Goal: Register for event/course

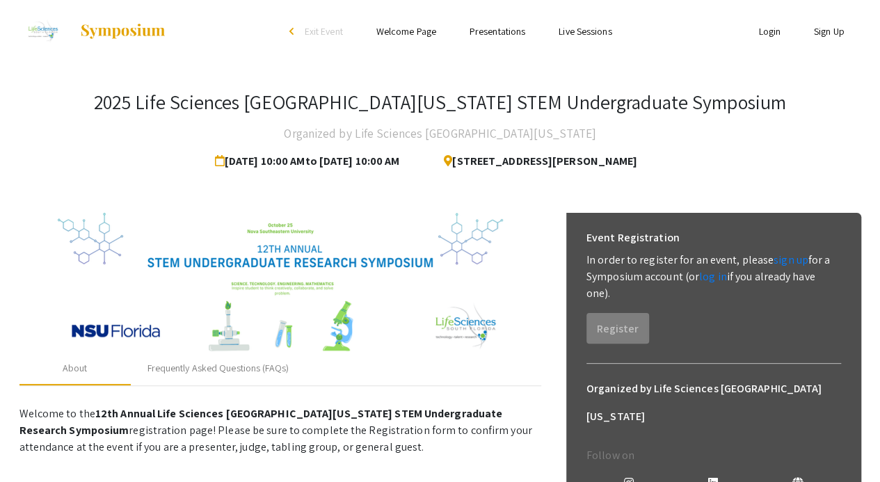
click at [826, 33] on link "Sign Up" at bounding box center [828, 31] width 31 height 13
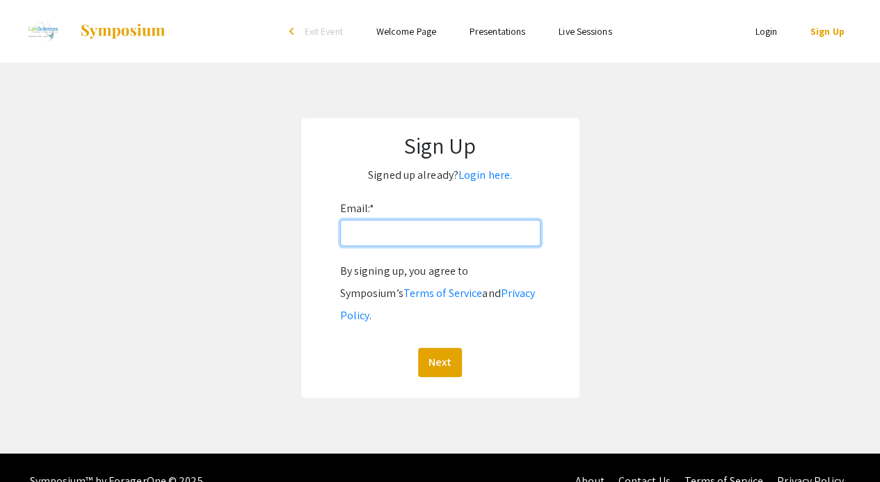
click at [368, 234] on input "Email: *" at bounding box center [440, 233] width 200 height 26
type input "jharalambides@barry.edu"
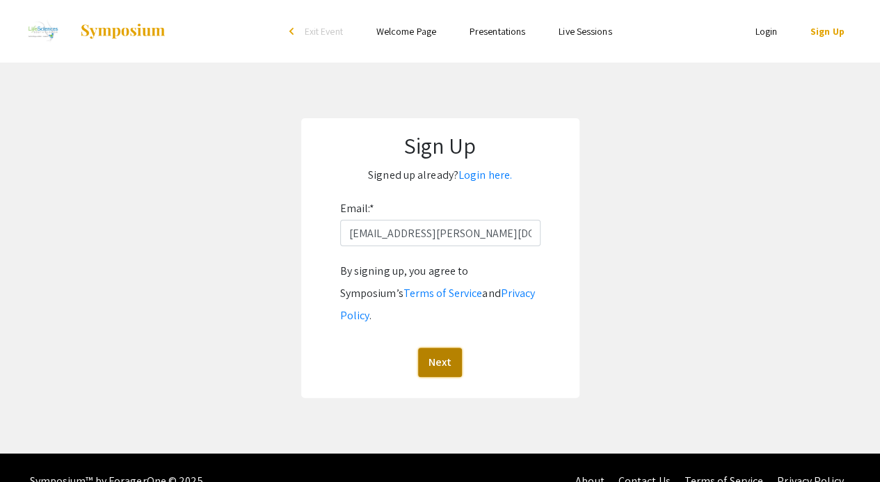
click at [443, 348] on button "Next" at bounding box center [440, 362] width 44 height 29
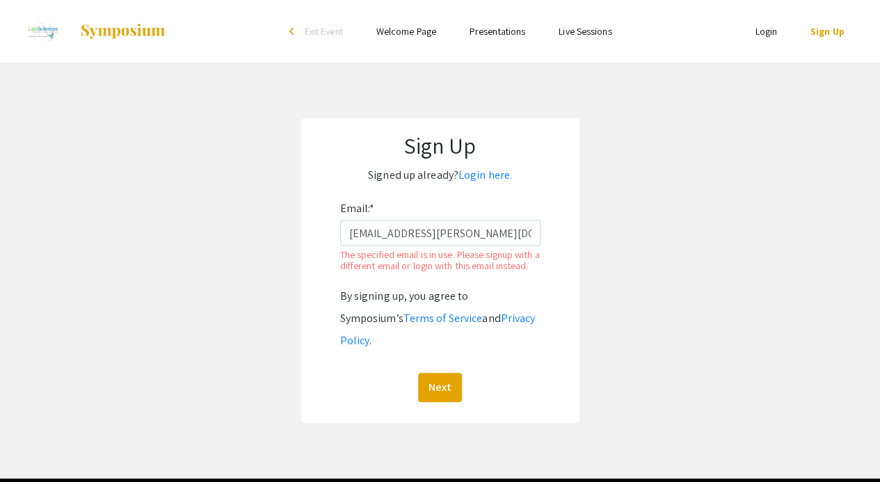
click at [766, 29] on link "Login" at bounding box center [765, 31] width 22 height 13
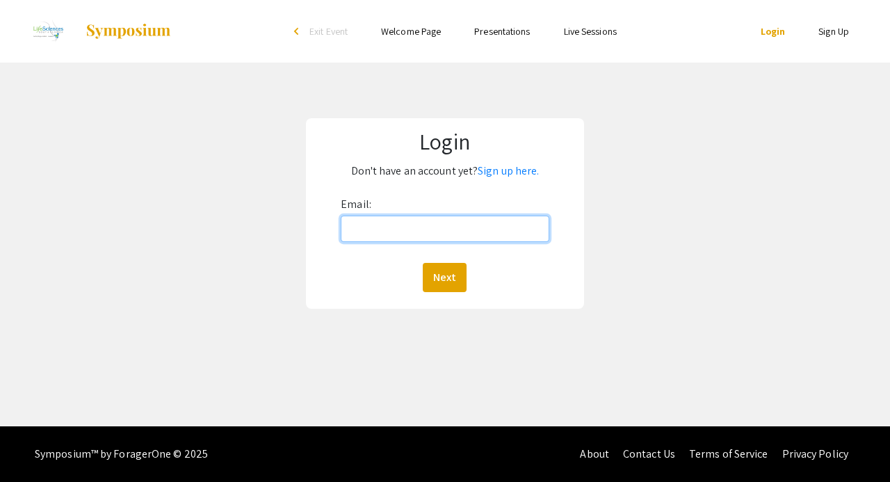
click at [383, 233] on input "Email:" at bounding box center [445, 229] width 209 height 26
type input "jharalambides@barry.edu"
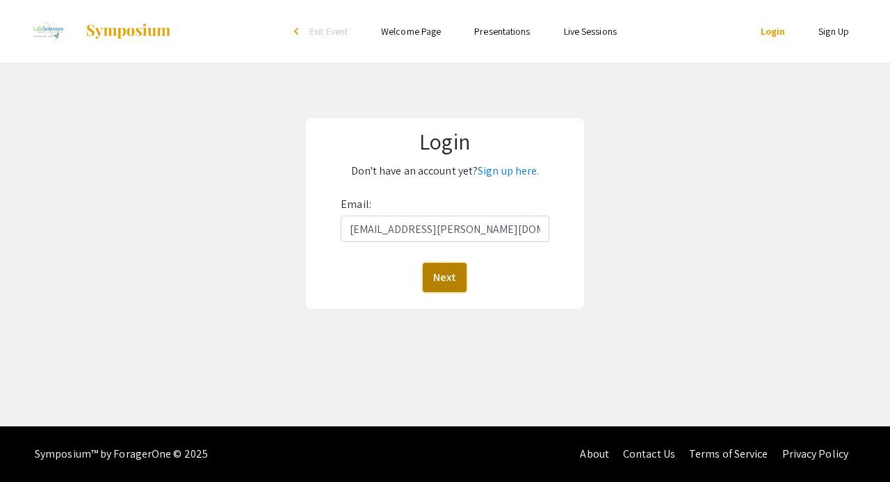
click at [447, 270] on button "Next" at bounding box center [445, 277] width 44 height 29
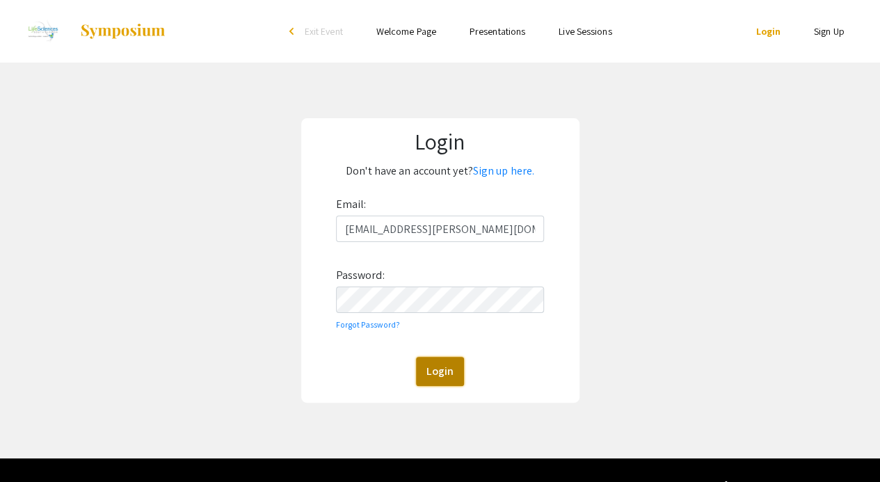
click at [453, 379] on button "Login" at bounding box center [440, 371] width 48 height 29
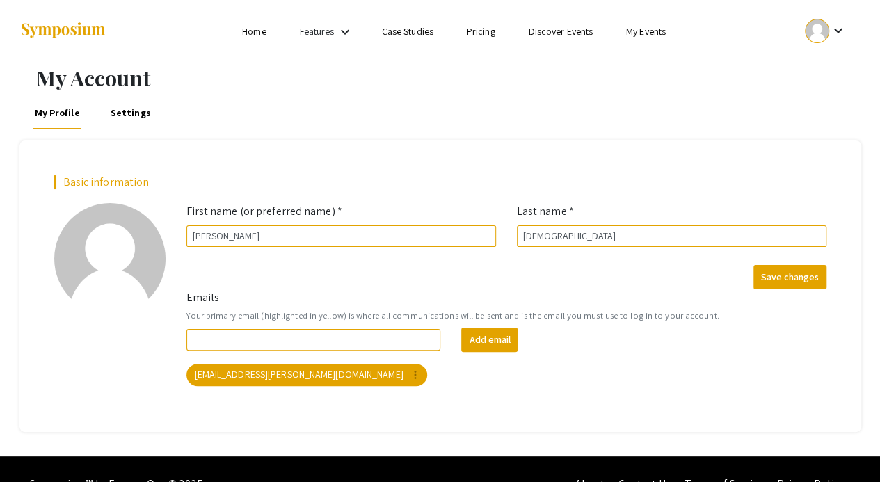
scroll to position [28, 0]
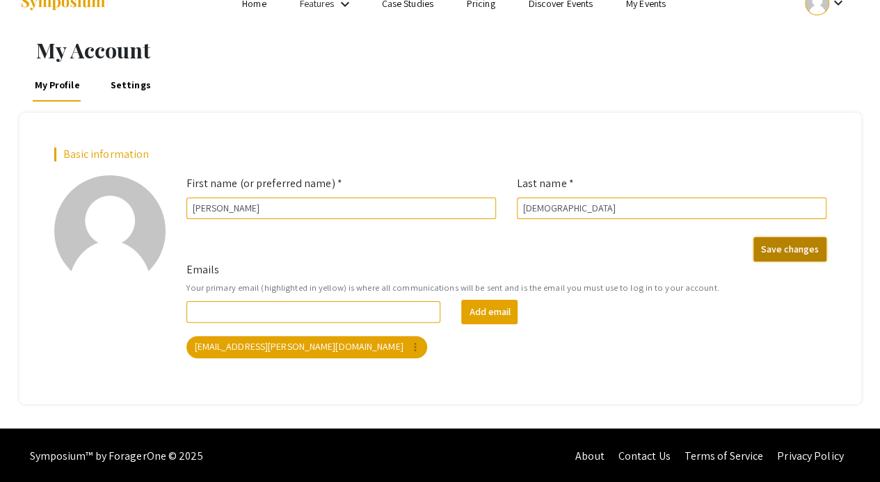
click at [788, 244] on button "Save changes" at bounding box center [789, 249] width 73 height 24
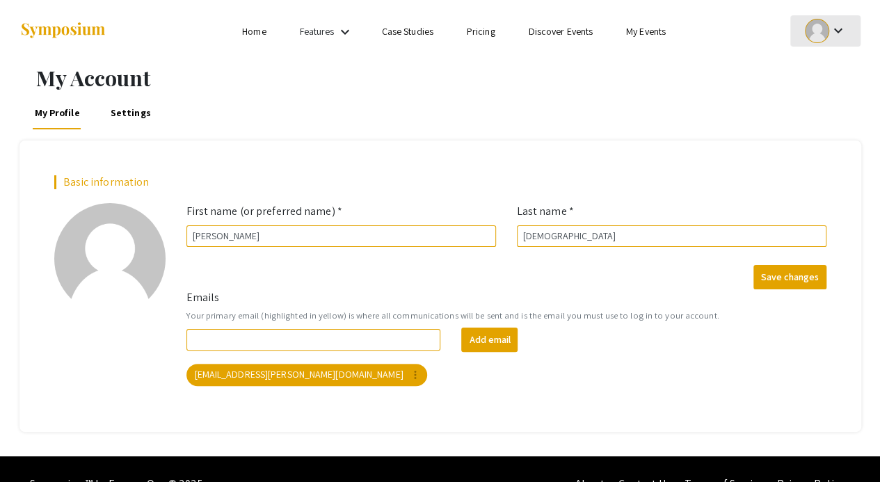
click at [840, 26] on mat-icon "keyboard_arrow_down" at bounding box center [837, 30] width 17 height 17
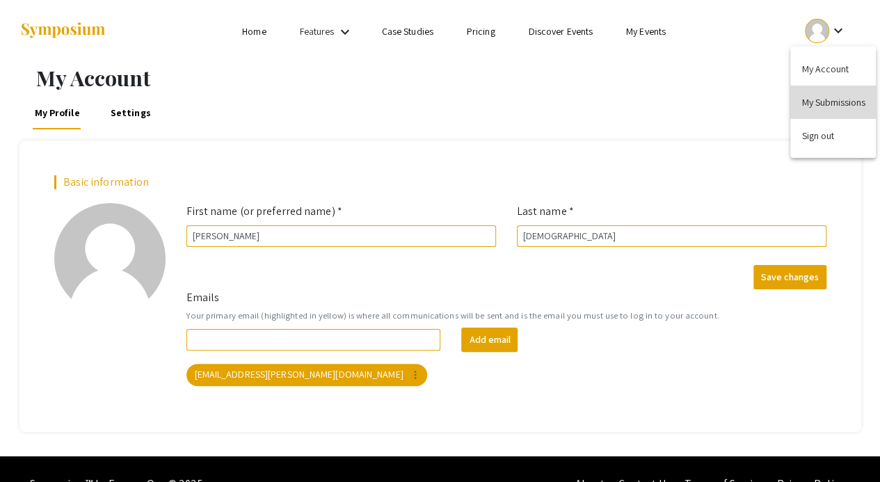
click at [825, 102] on button "My Submissions" at bounding box center [833, 102] width 86 height 33
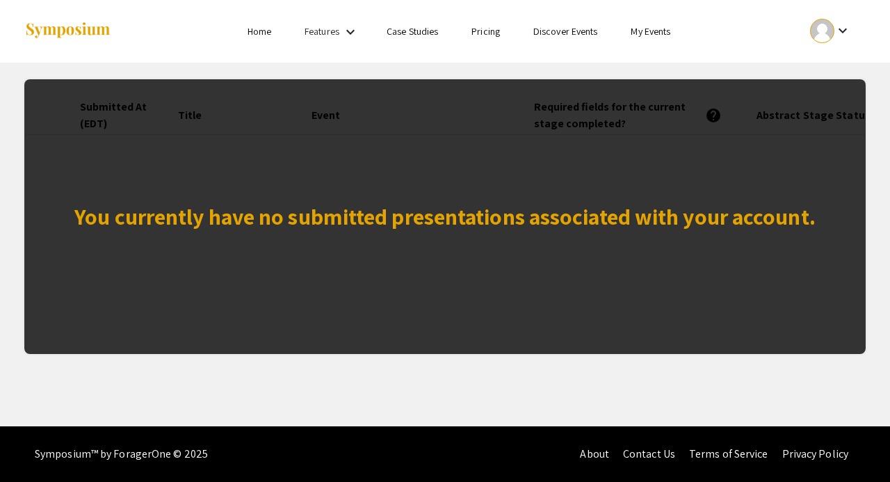
click at [655, 34] on link "My Events" at bounding box center [651, 31] width 40 height 13
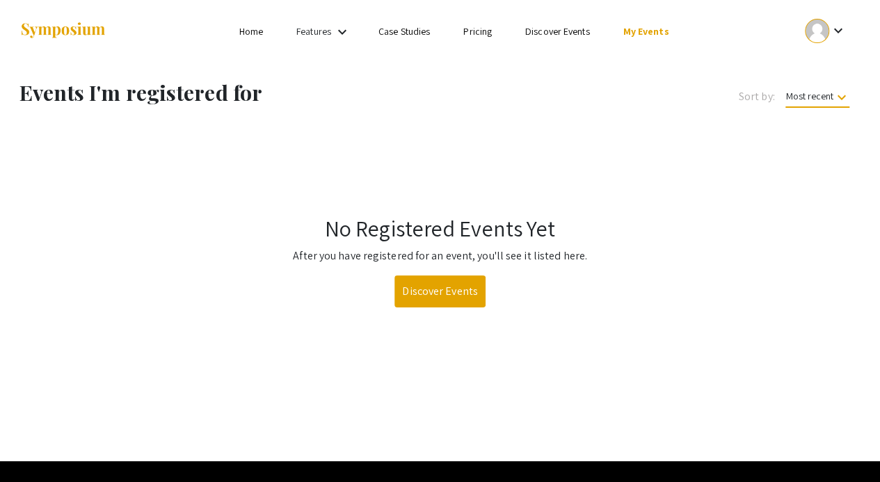
click at [249, 31] on link "Home" at bounding box center [251, 31] width 24 height 13
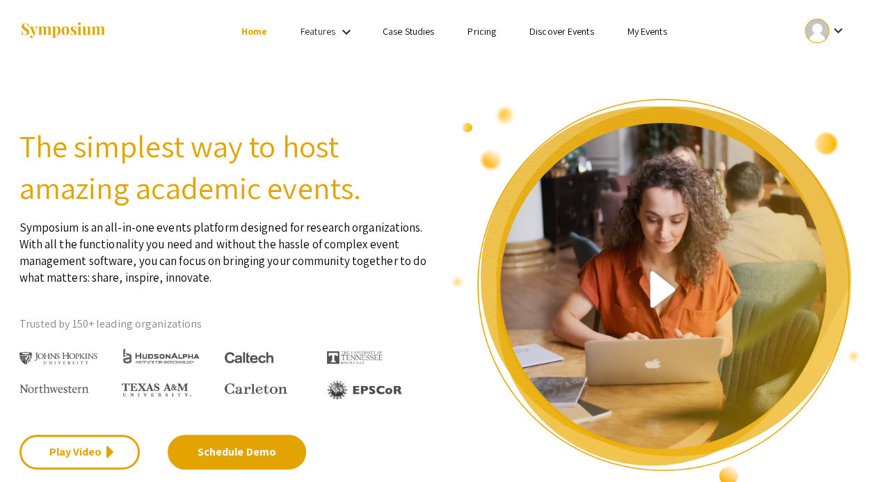
click at [575, 33] on link "Discover Events" at bounding box center [561, 31] width 65 height 13
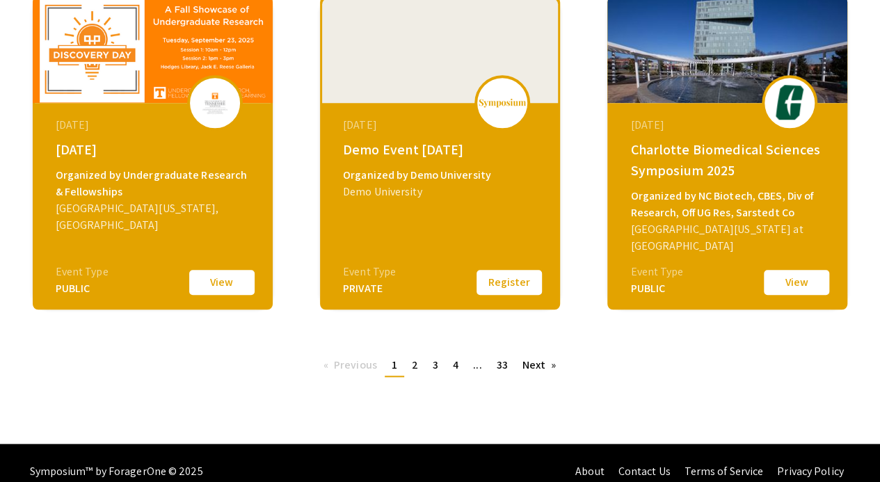
scroll to position [577, 0]
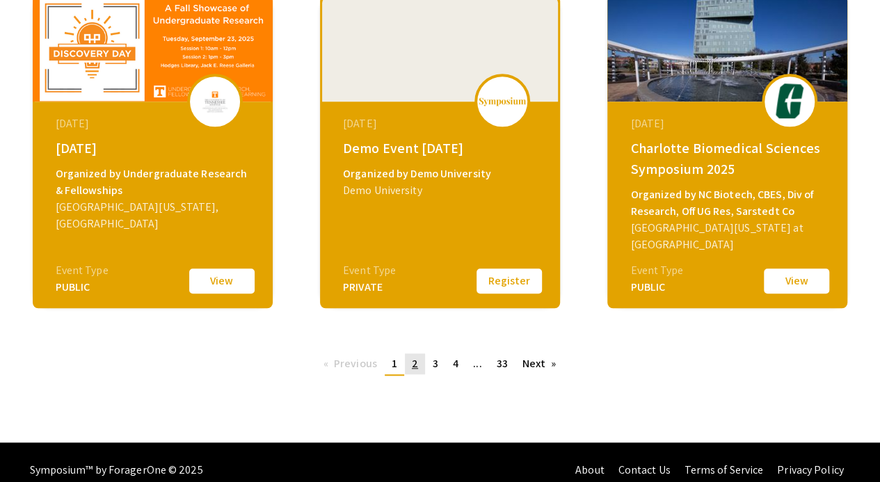
click at [414, 359] on span "2" at bounding box center [415, 363] width 6 height 15
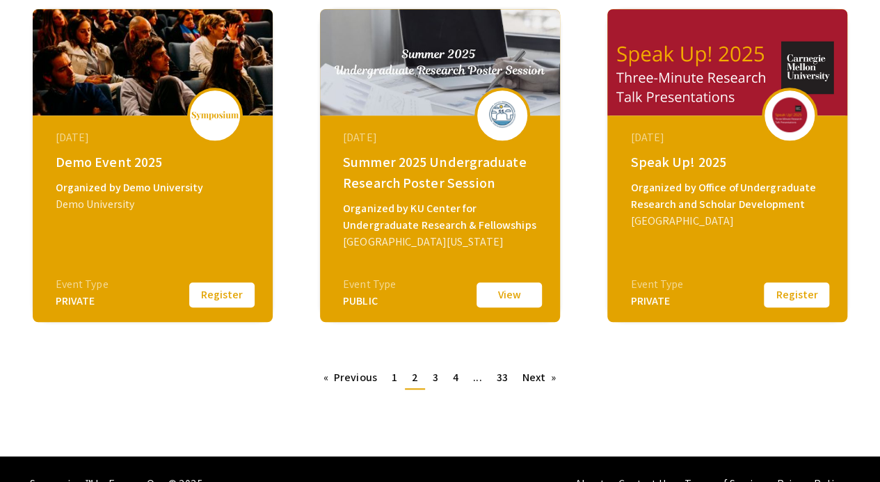
scroll to position [564, 0]
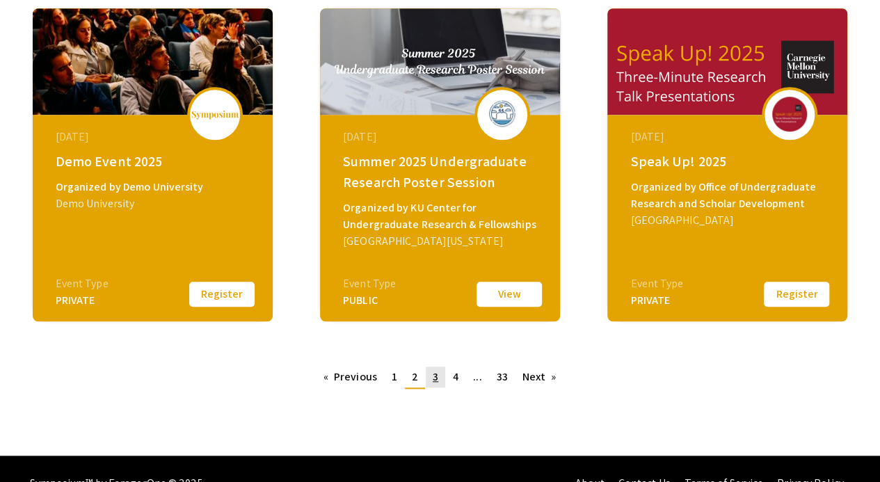
click at [429, 375] on link "page 3" at bounding box center [435, 376] width 19 height 21
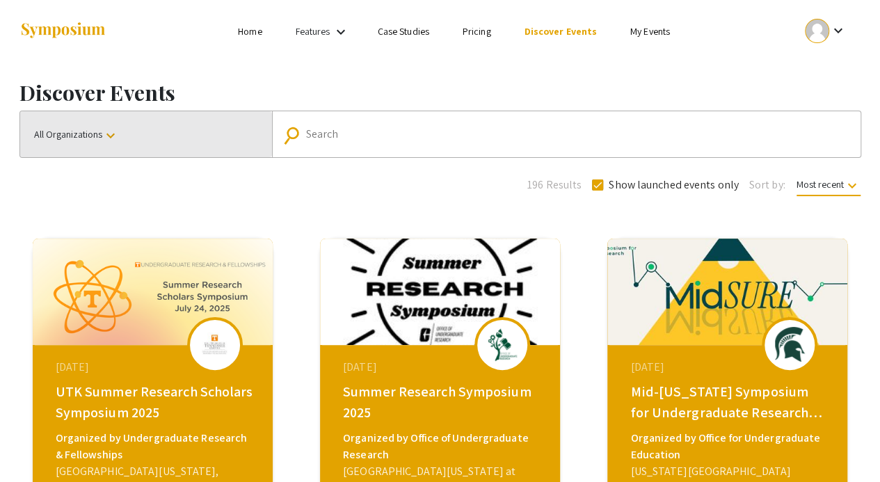
click at [119, 138] on mat-icon "keyboard_arrow_down" at bounding box center [110, 135] width 17 height 17
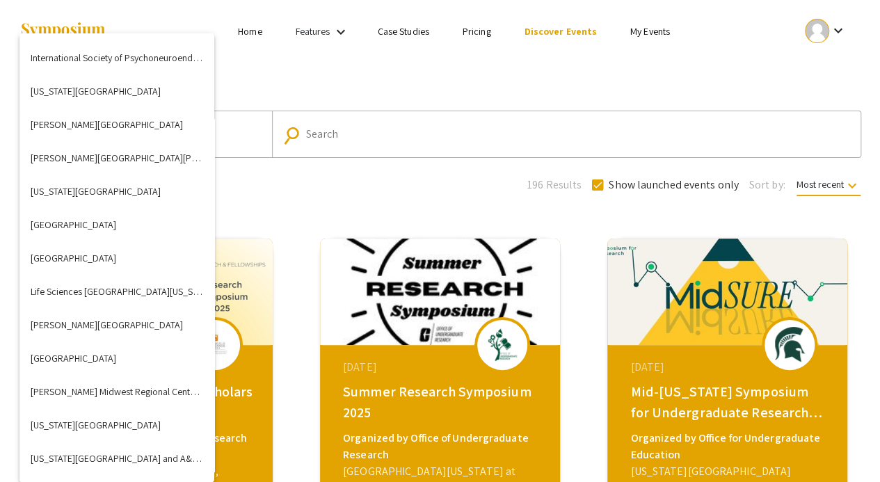
scroll to position [2034, 0]
click at [113, 284] on button "Life Sciences South Florida (LSSF)" at bounding box center [116, 290] width 195 height 33
checkbox input "false"
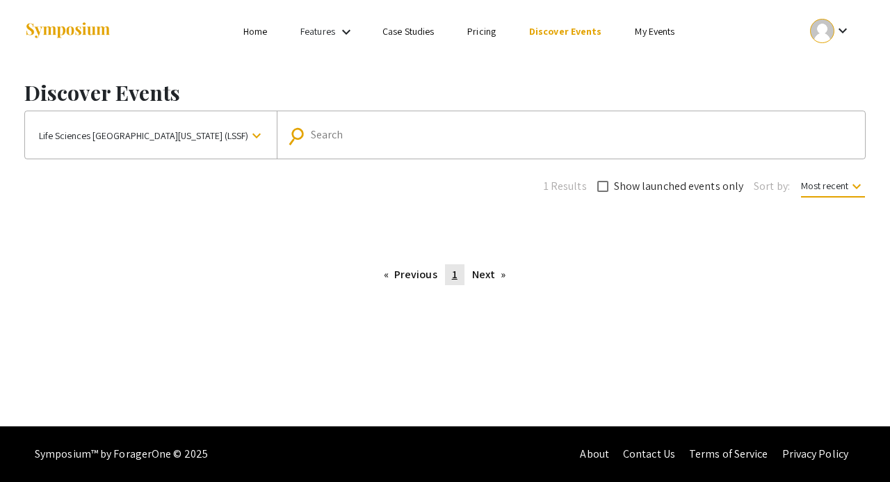
click at [450, 270] on link "page 1" at bounding box center [454, 274] width 19 height 21
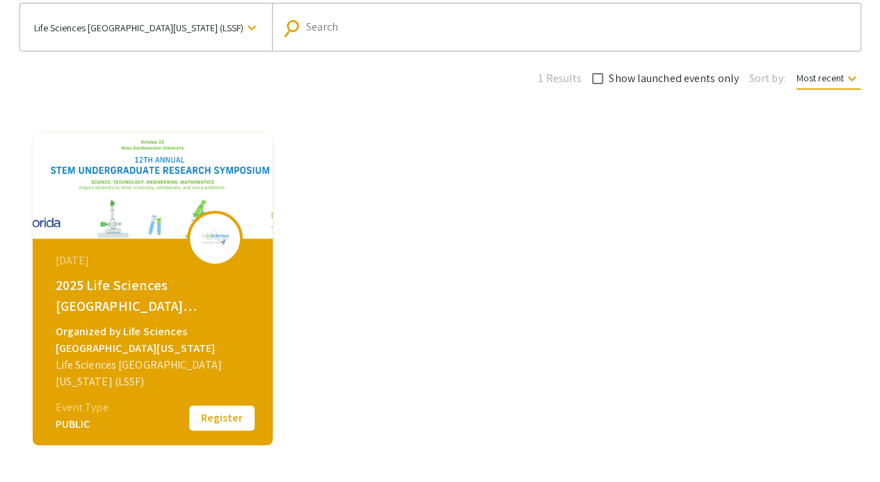
scroll to position [107, 0]
click at [219, 416] on button "Register" at bounding box center [222, 418] width 70 height 29
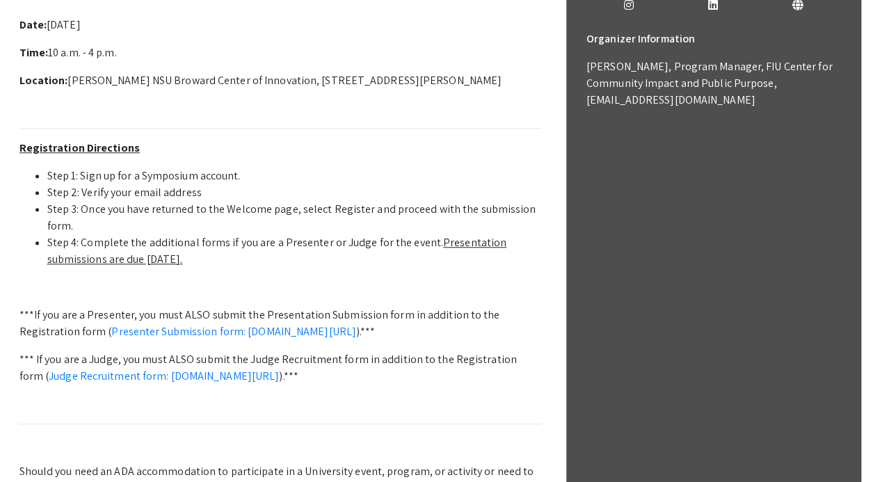
scroll to position [478, 0]
click at [273, 327] on link "Presenter Submission form: symposium.foragerone.com/lssfsymposium2025/submission" at bounding box center [233, 330] width 245 height 15
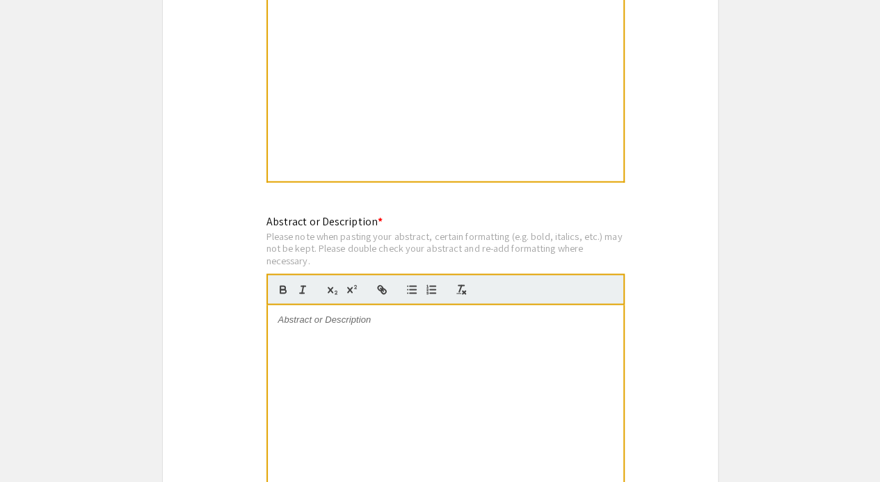
scroll to position [1222, 0]
